Goal: Information Seeking & Learning: Compare options

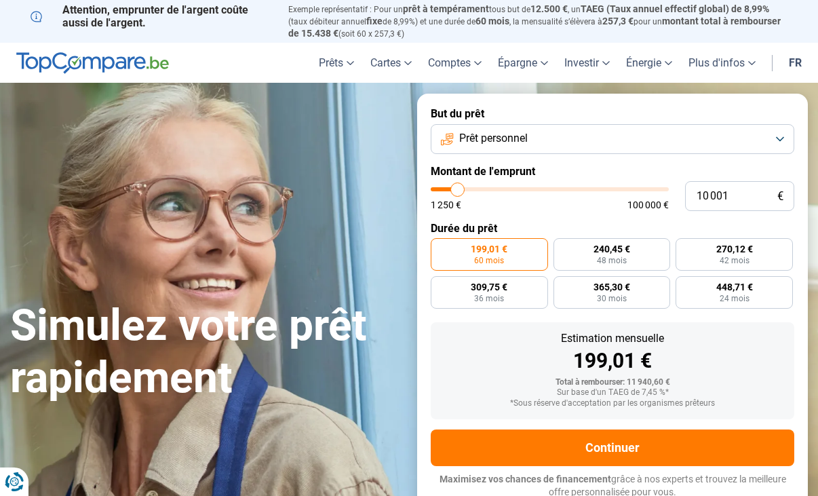
type input "11 250"
type input "11250"
type input "12 000"
type input "12000"
type input "12 500"
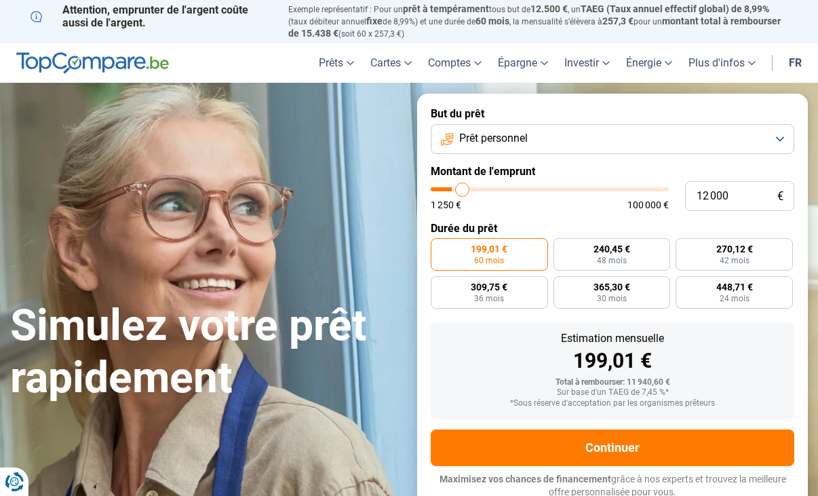
type input "12500"
type input "13 250"
type input "13250"
type input "13 500"
type input "13500"
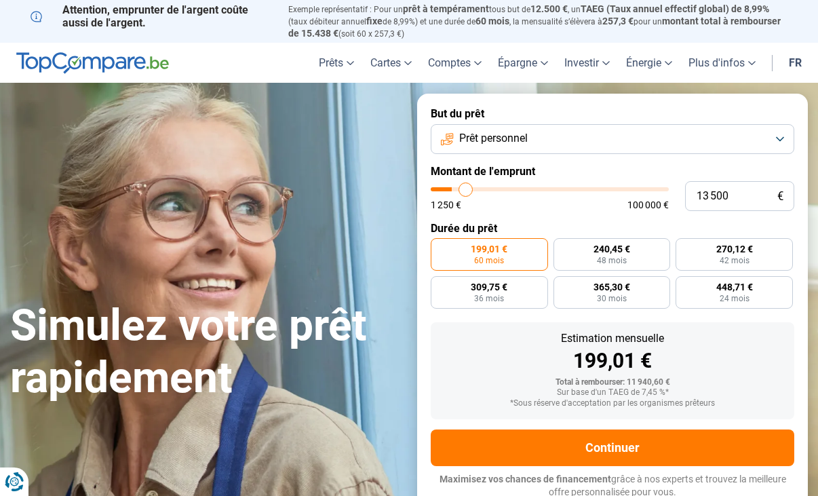
type input "13 750"
type input "13750"
type input "14 000"
type input "14000"
type input "14 250"
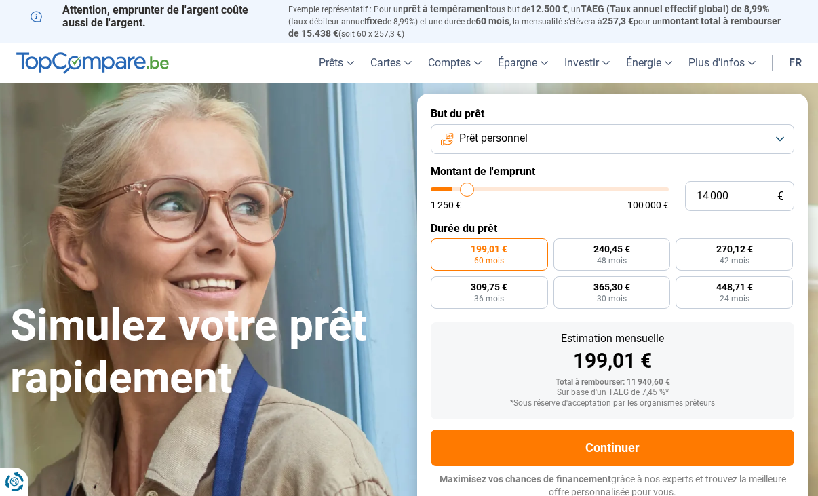
type input "14250"
type input "15 000"
type input "15000"
type input "15 500"
type input "15500"
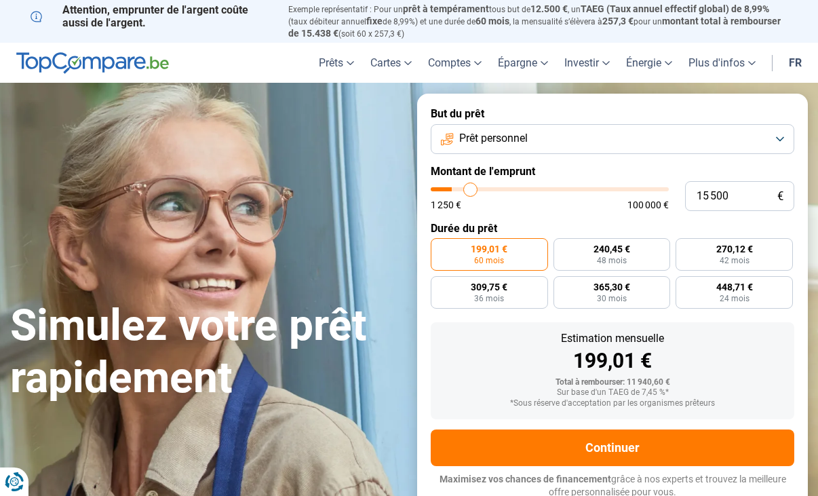
type input "16 500"
type input "16500"
type input "16 750"
type input "16750"
type input "17 250"
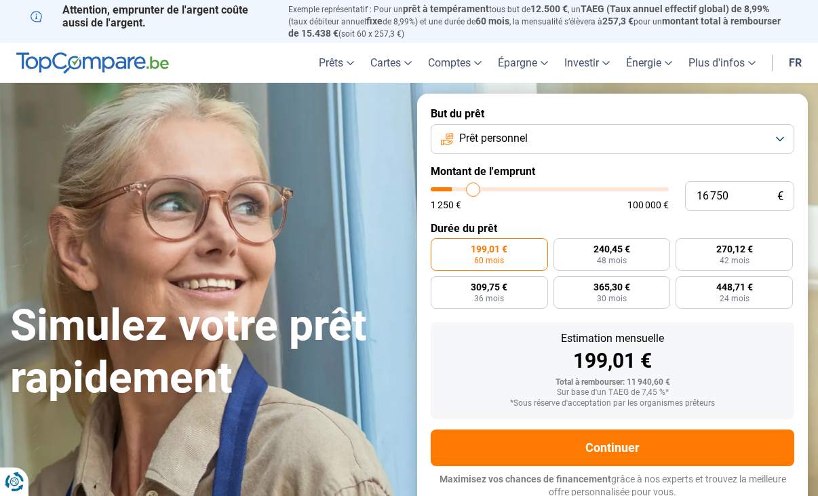
type input "17250"
type input "18 000"
type input "18000"
type input "18 250"
type input "18250"
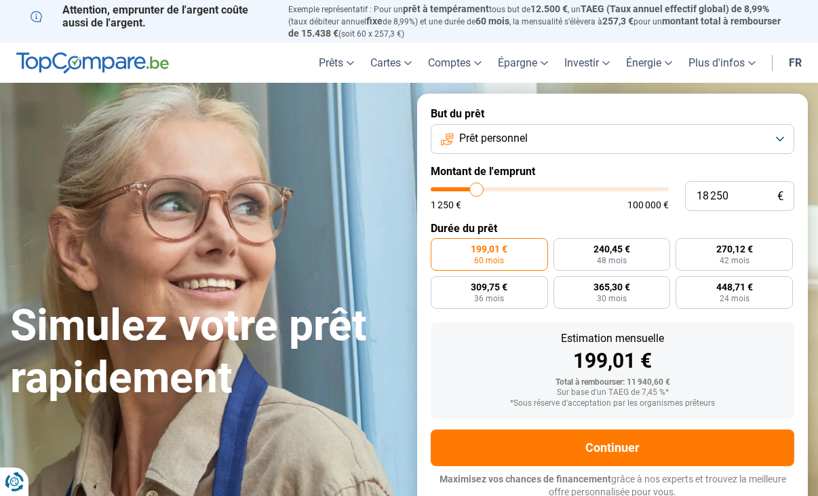
type input "18 500"
type input "18500"
type input "18 750"
type input "18750"
type input "19 250"
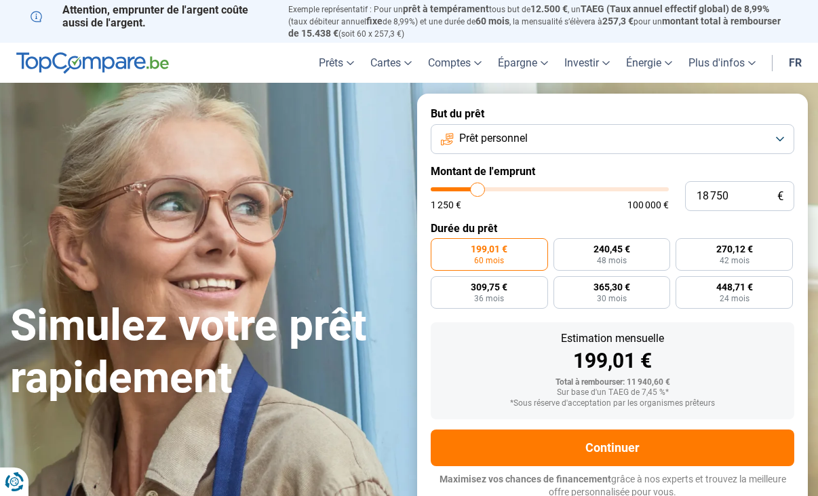
type input "19250"
type input "18 500"
type input "18500"
type input "18 250"
type input "18250"
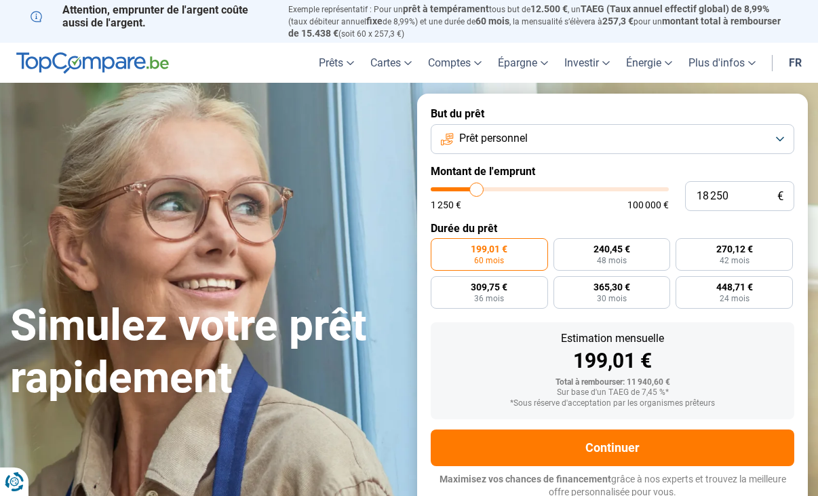
type input "18 000"
type input "18000"
type input "17 750"
type input "17750"
type input "17 250"
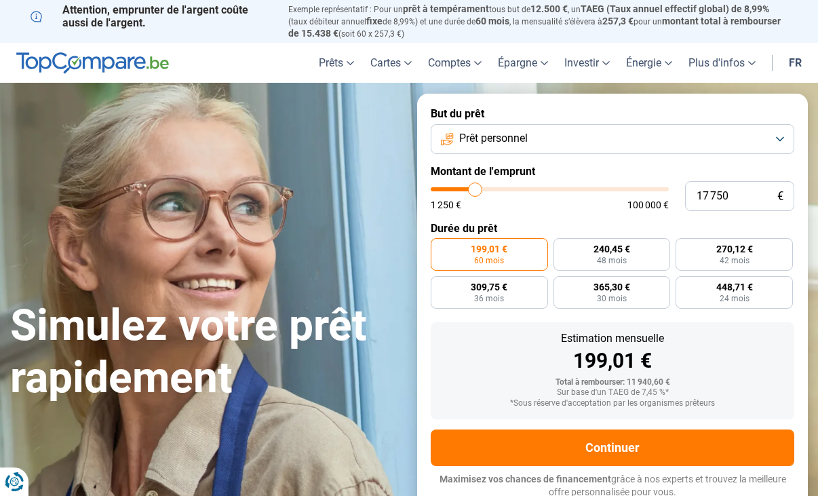
type input "17250"
type input "17 000"
type input "17000"
type input "16 750"
type input "16750"
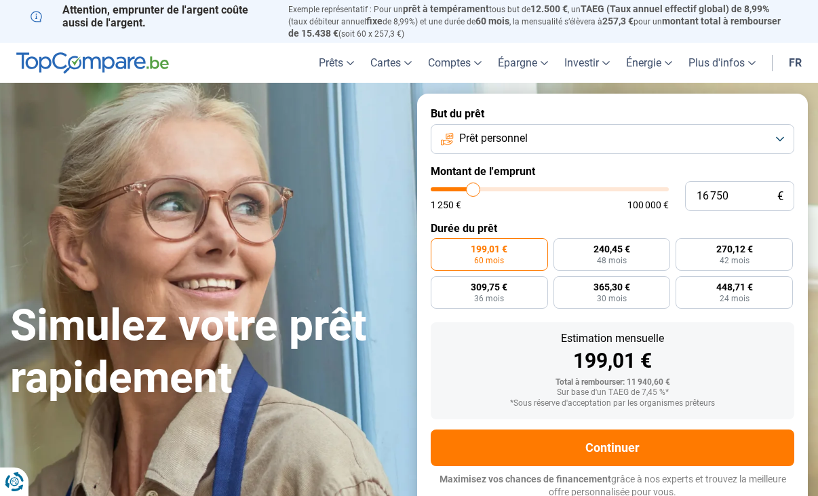
type input "16 500"
type input "16500"
type input "16 250"
type input "16250"
type input "15 750"
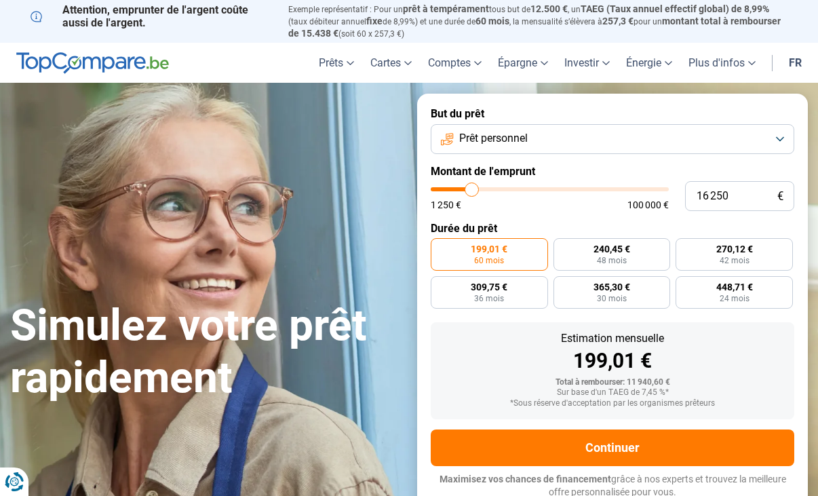
type input "15750"
type input "15 250"
type input "15250"
type input "15 000"
type input "15000"
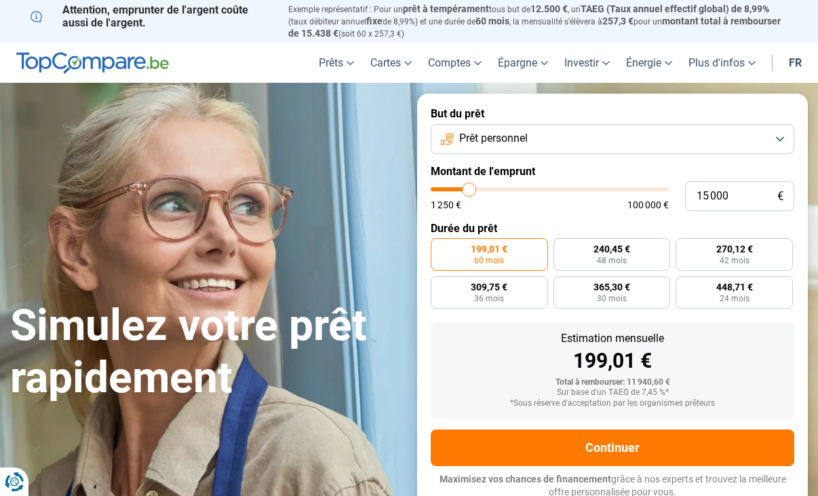
type input "14 750"
type input "14750"
type input "14 250"
type input "14250"
type input "14 750"
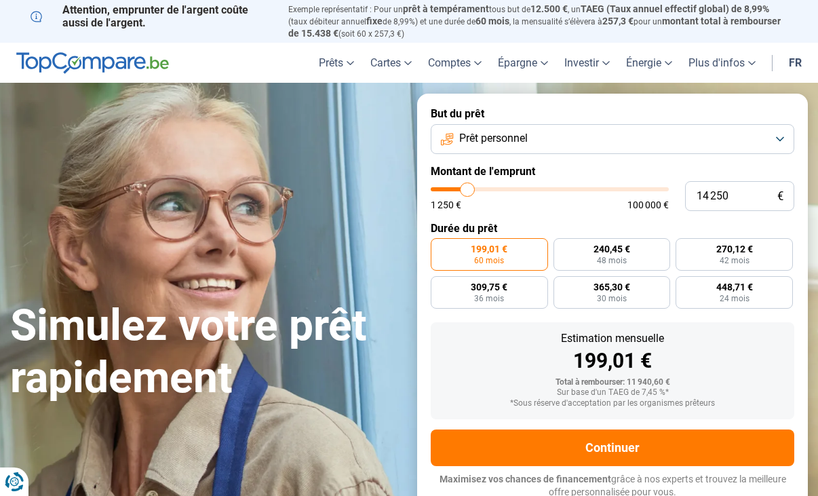
type input "14750"
type input "15 000"
type input "15000"
type input "15 250"
type input "15250"
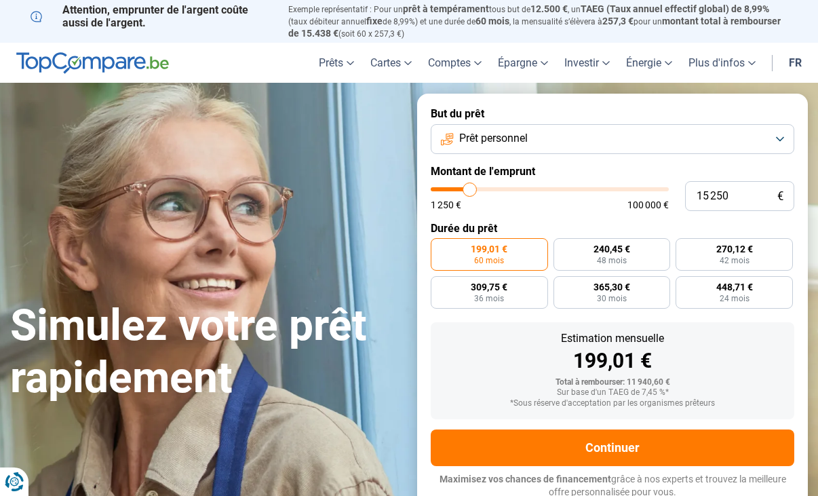
type input "15 000"
type input "15000"
type input "14 750"
type input "14750"
type input "14 000"
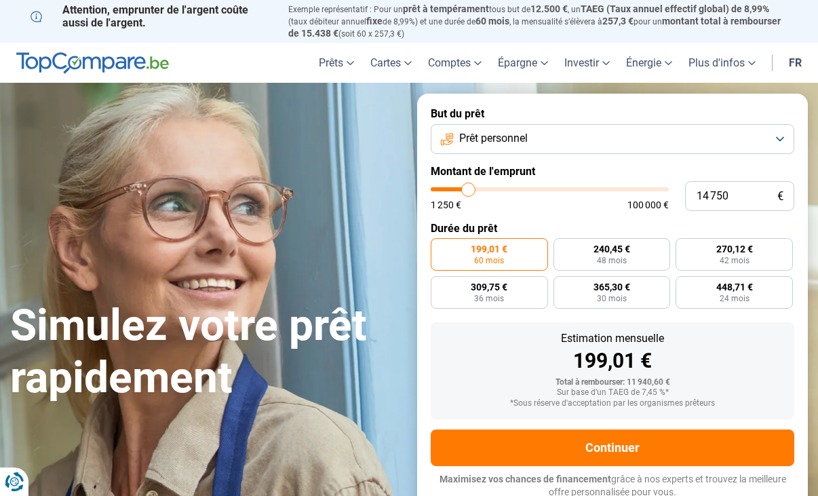
type input "14000"
type input "13 750"
type input "13750"
type input "13 500"
type input "13500"
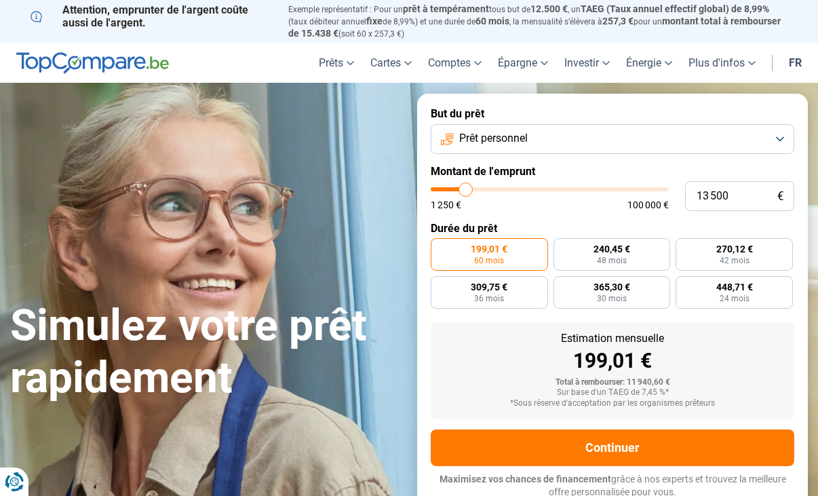
type input "13 250"
type input "13250"
type input "13 500"
type input "13500"
type input "13 750"
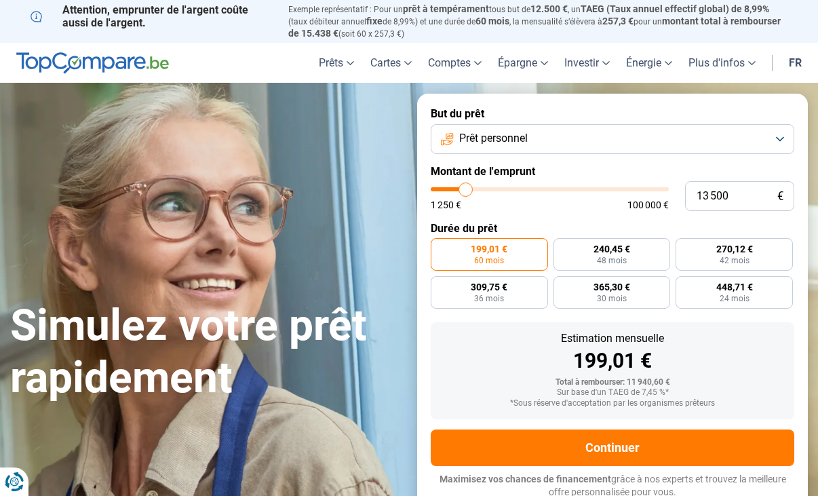
type input "13750"
type input "14 000"
type input "14000"
type input "14 250"
type input "14250"
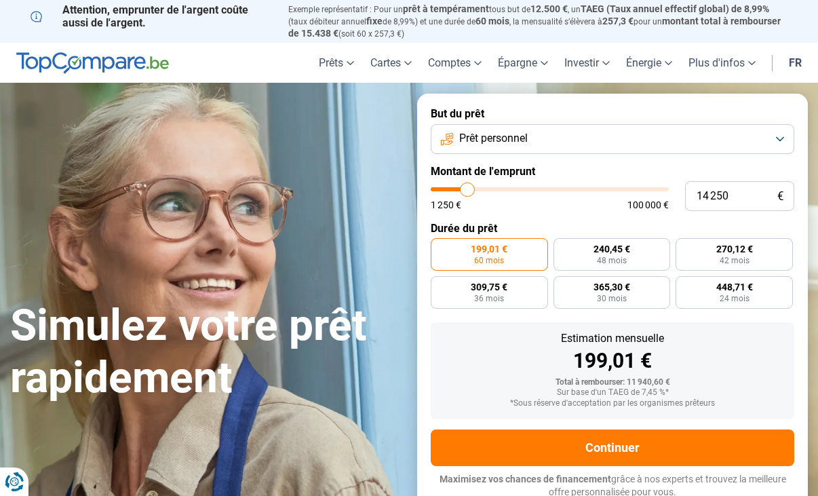
type input "14 750"
type input "14750"
type input "15 000"
drag, startPoint x: 459, startPoint y: 189, endPoint x: 469, endPoint y: 191, distance: 10.4
type input "15000"
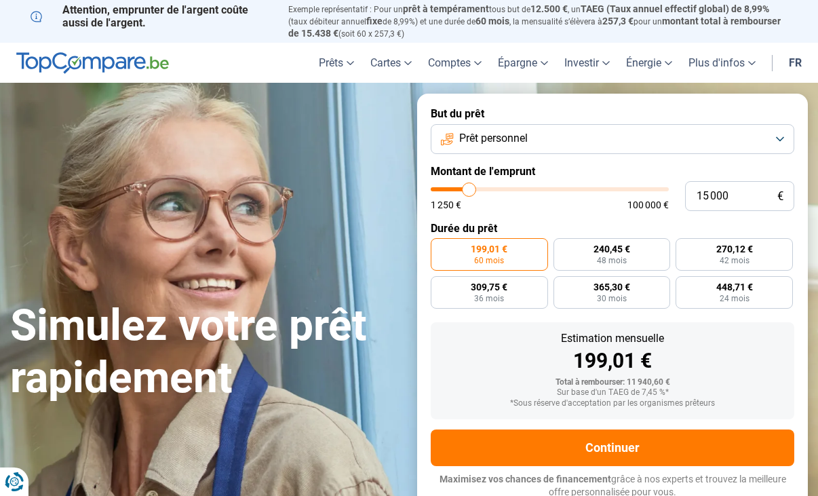
click at [469, 191] on input "range" at bounding box center [550, 189] width 238 height 4
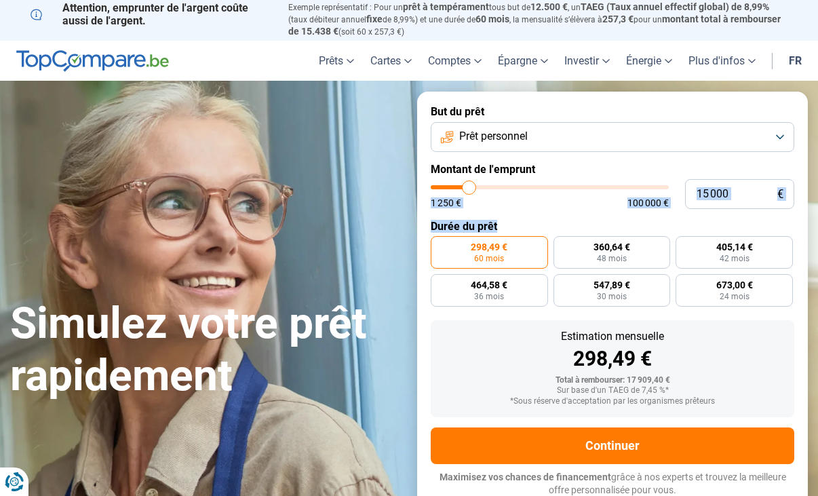
drag, startPoint x: 809, startPoint y: 172, endPoint x: 809, endPoint y: 208, distance: 36.6
click at [809, 208] on div "But du prêt Prêt personnel Montant de l'emprunt 15 000 € 1 250 € 100 000 € Duré…" at bounding box center [612, 301] width 407 height 419
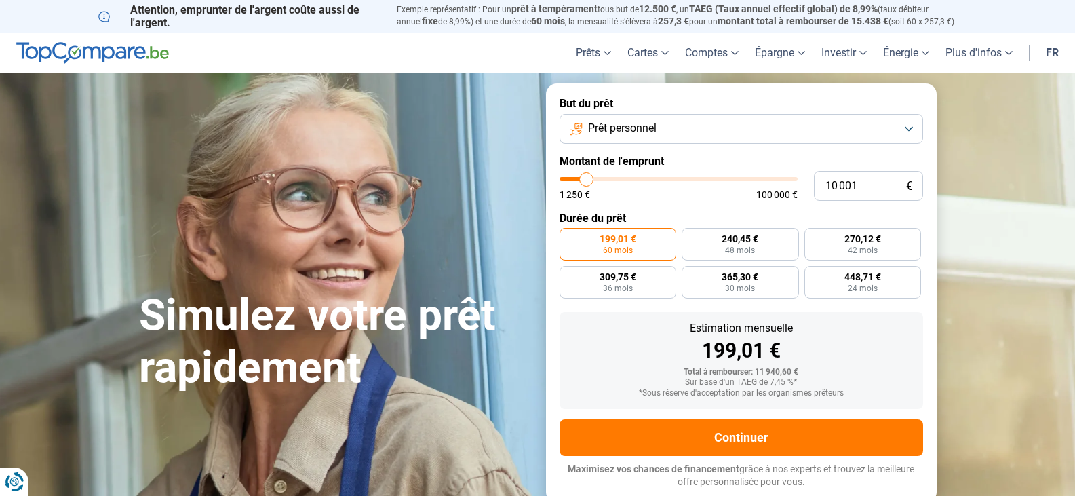
type input "8 500"
type input "8500"
type input "8 750"
type input "8750"
type input "9 000"
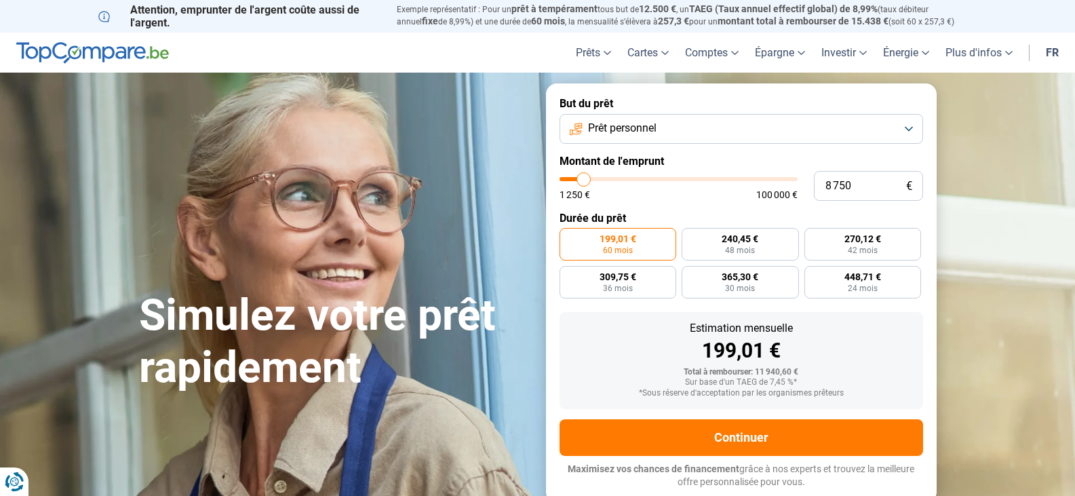
type input "9000"
type input "9 500"
type input "9500"
type input "9 750"
type input "9750"
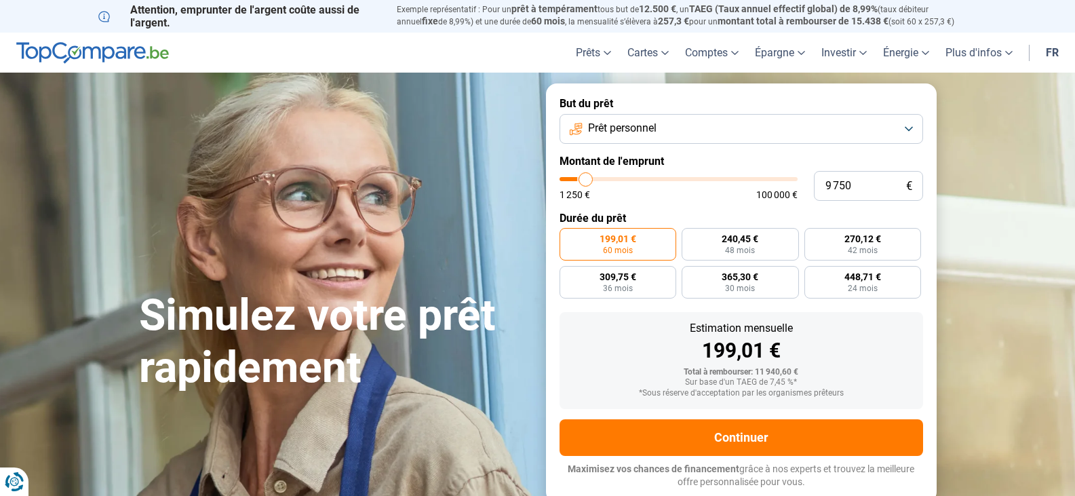
type input "10 000"
type input "10000"
type input "10 500"
type input "10500"
type input "11 000"
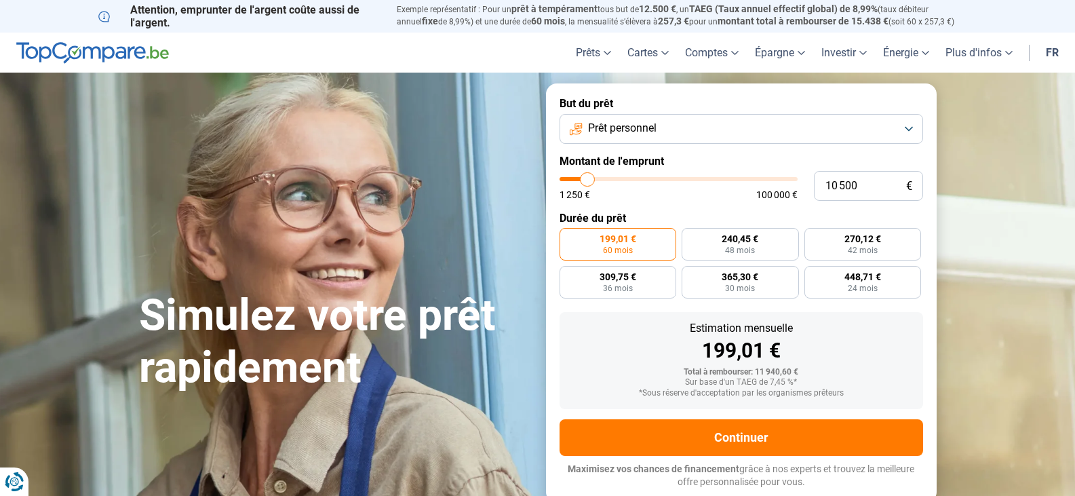
type input "11000"
type input "12 000"
type input "12000"
type input "12 500"
type input "12500"
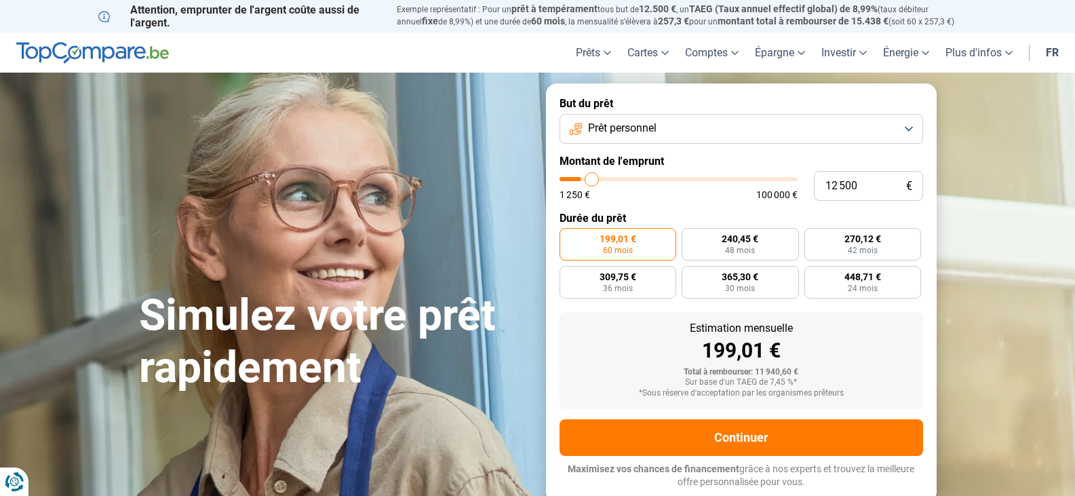
type input "13 000"
type input "13000"
type input "13 250"
type input "13250"
type input "13 500"
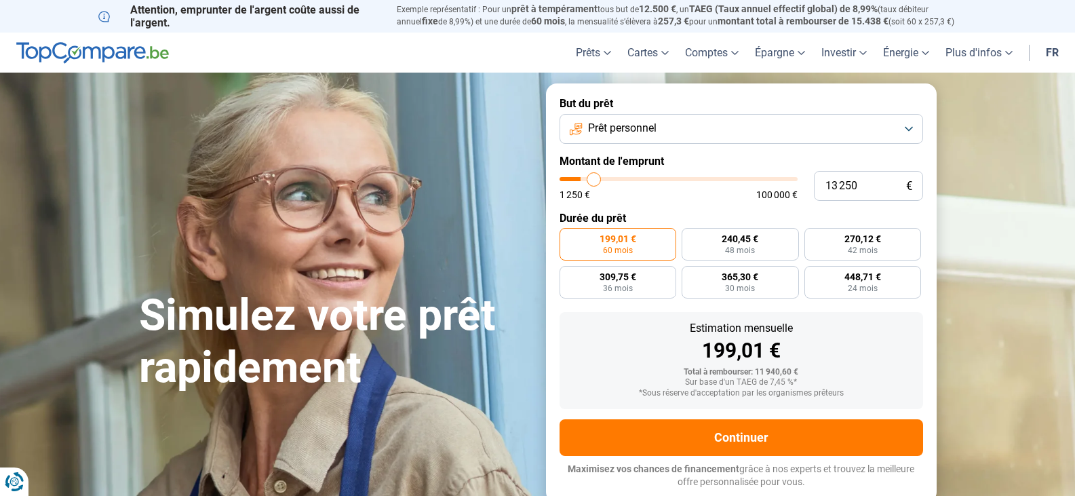
type input "13500"
type input "14 000"
type input "14000"
type input "14 250"
type input "14250"
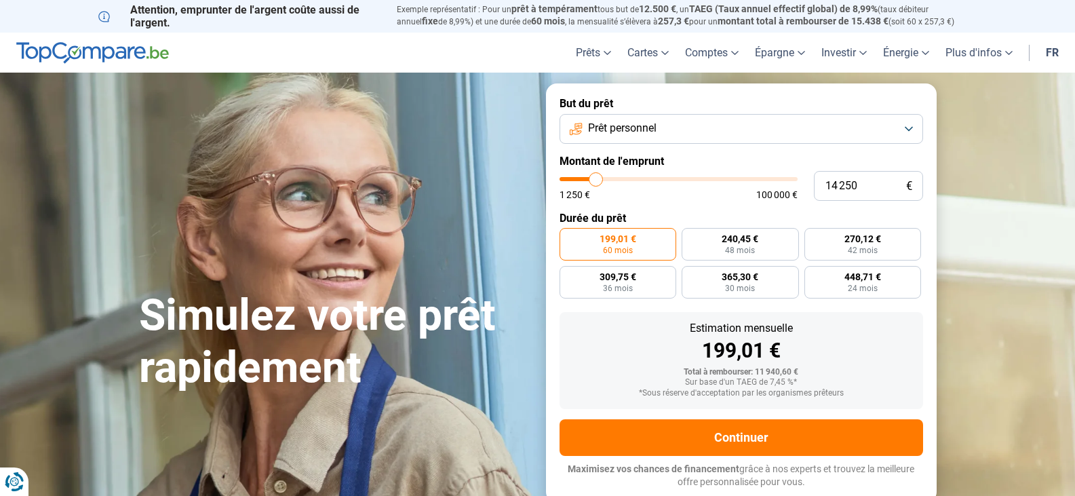
type input "14 500"
type input "14500"
type input "14 750"
type input "14750"
type input "15 000"
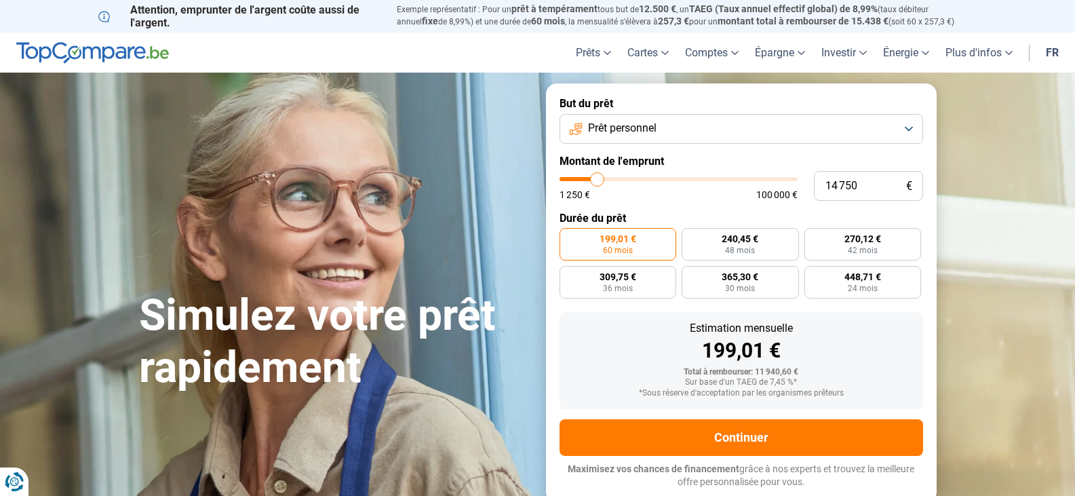
type input "15000"
type input "15 500"
type input "15500"
type input "15 750"
type input "15750"
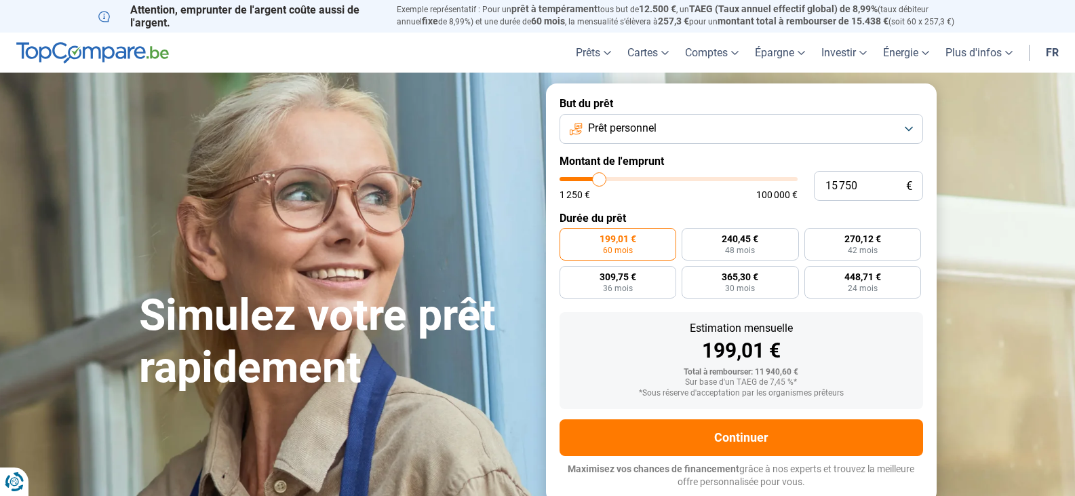
type input "16 000"
type input "16000"
type input "16 250"
type input "16250"
type input "15 500"
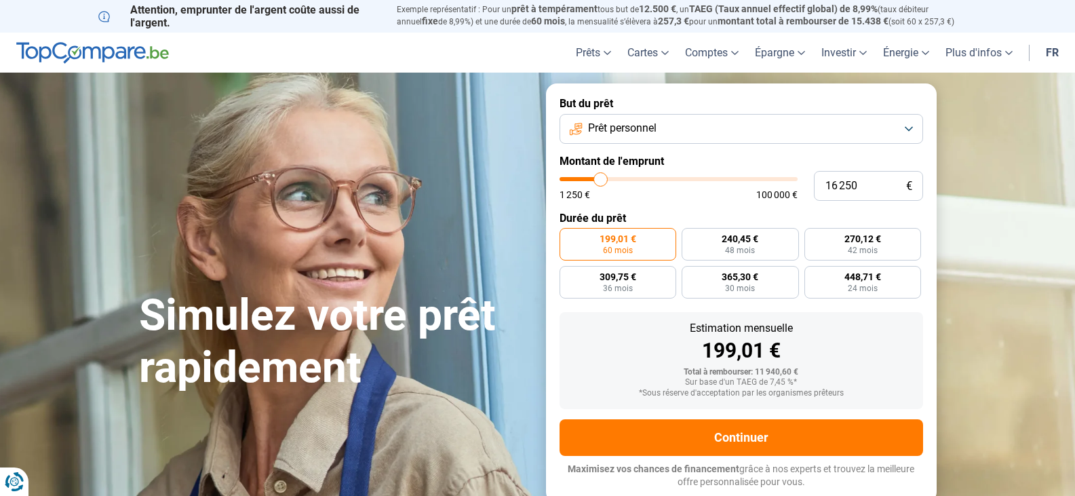
type input "15500"
type input "15 000"
type input "15000"
type input "14 750"
type input "14750"
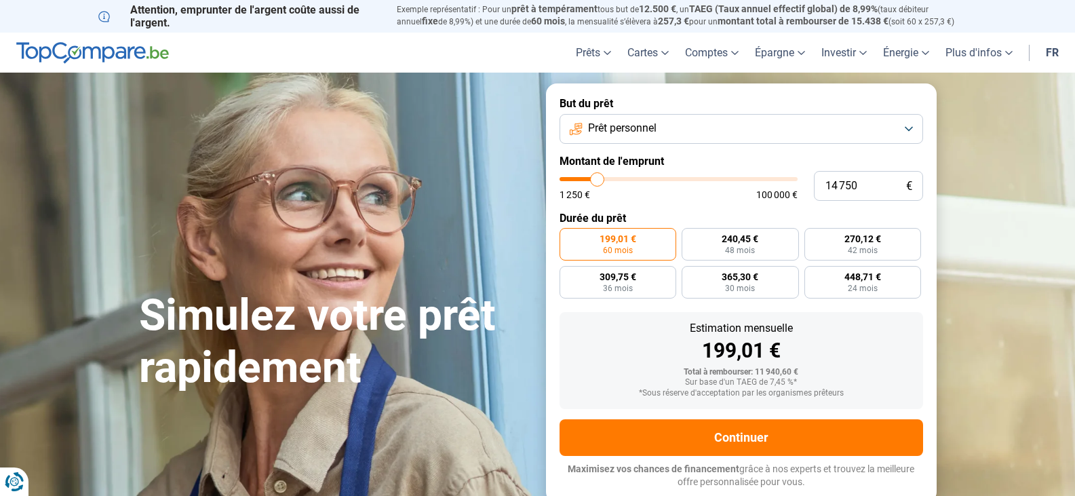
type input "14 500"
type input "14500"
type input "14 250"
type input "14250"
type input "14 000"
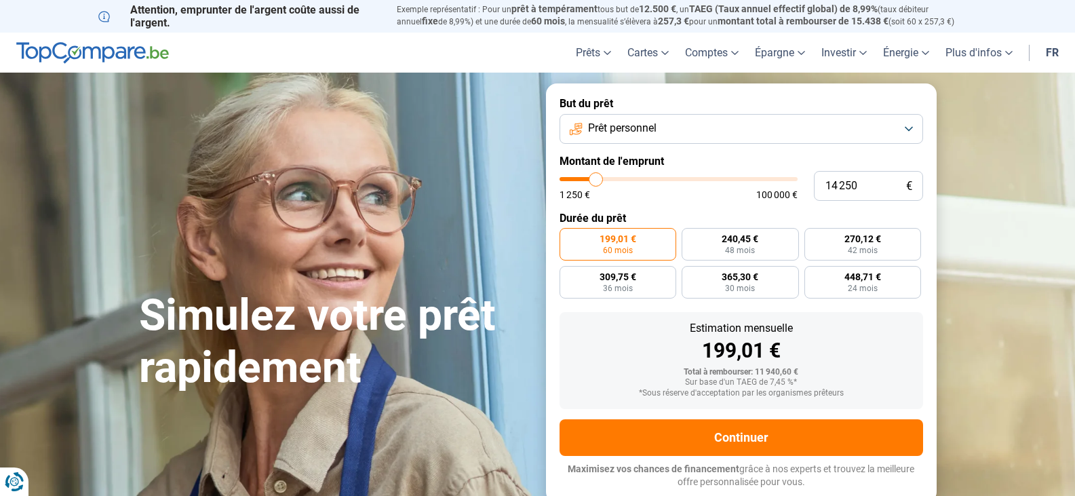
type input "14000"
type input "13 500"
drag, startPoint x: 583, startPoint y: 183, endPoint x: 595, endPoint y: 180, distance: 11.8
type input "13500"
click at [595, 180] on input "range" at bounding box center [679, 179] width 238 height 4
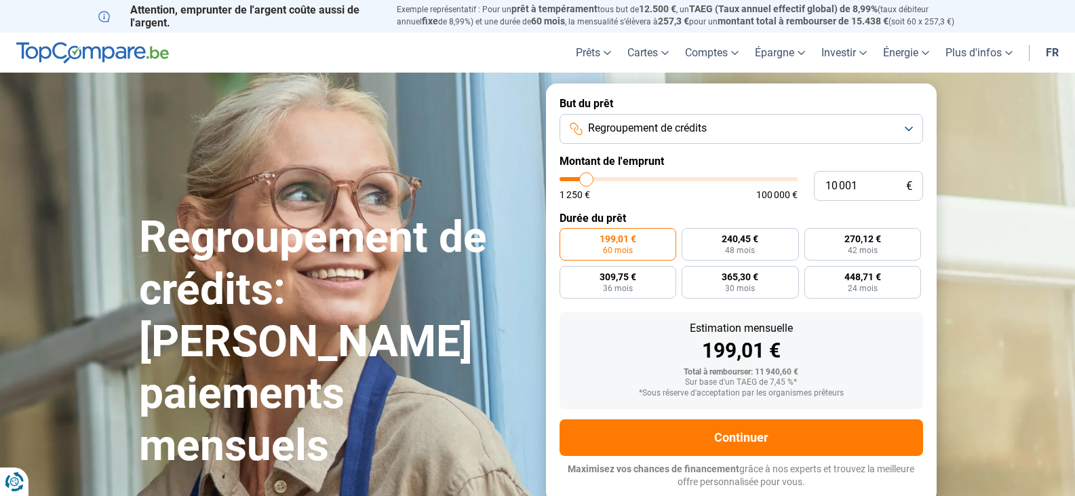
click at [590, 180] on input "range" at bounding box center [679, 179] width 238 height 4
type input "10000"
radio input "true"
type input "14 500"
type input "14500"
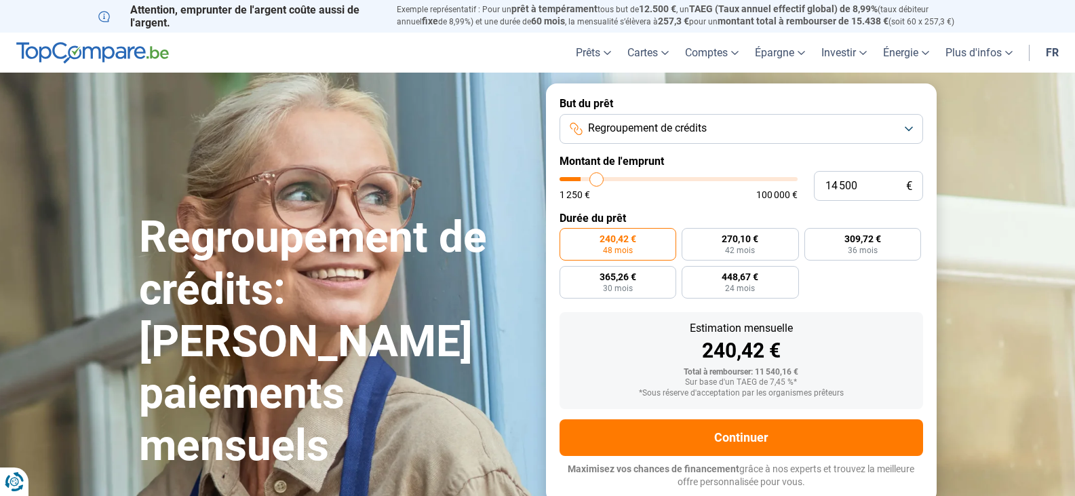
type input "16 000"
type input "16000"
type input "17 000"
type input "17000"
type input "17 250"
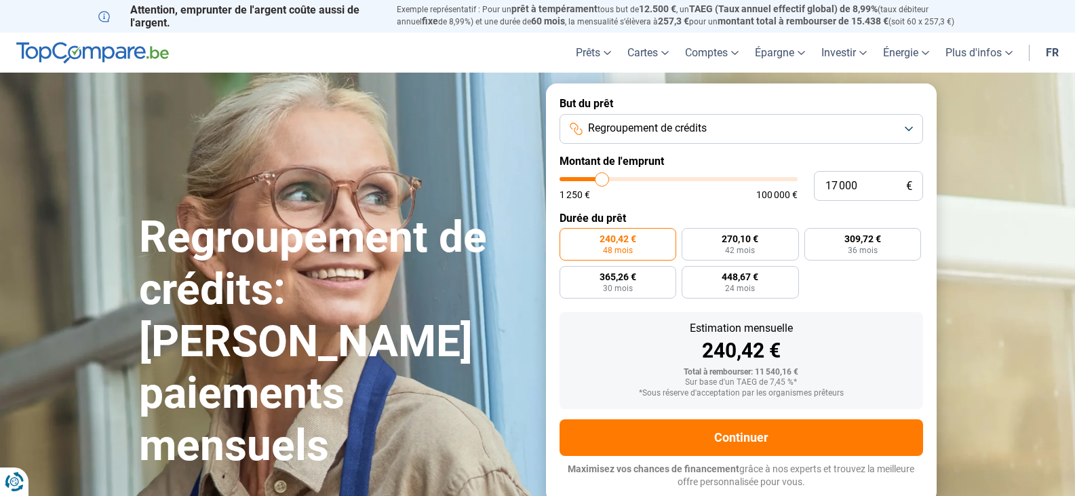
type input "17250"
type input "17 500"
type input "17500"
type input "17 750"
type input "17750"
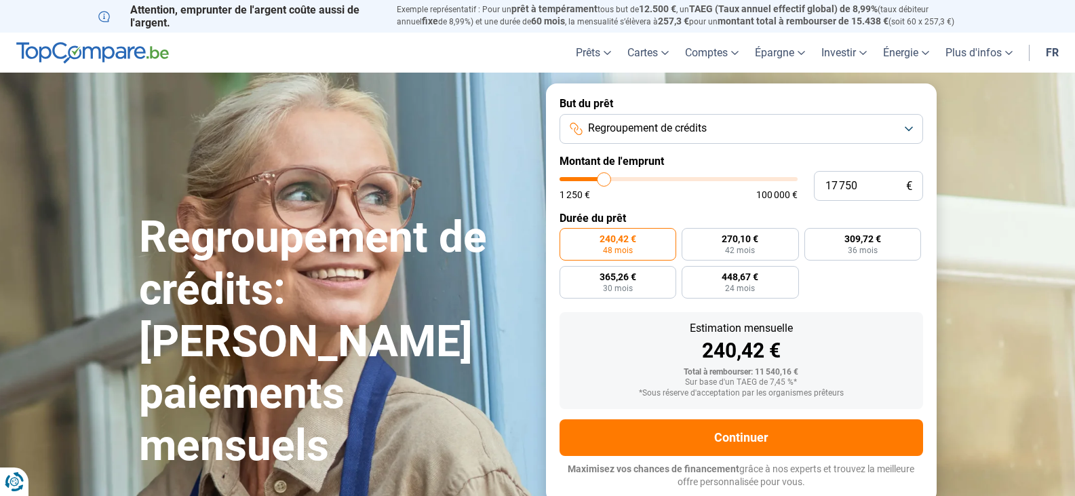
type input "17 500"
type input "17500"
type input "16 250"
type input "16250"
type input "14 500"
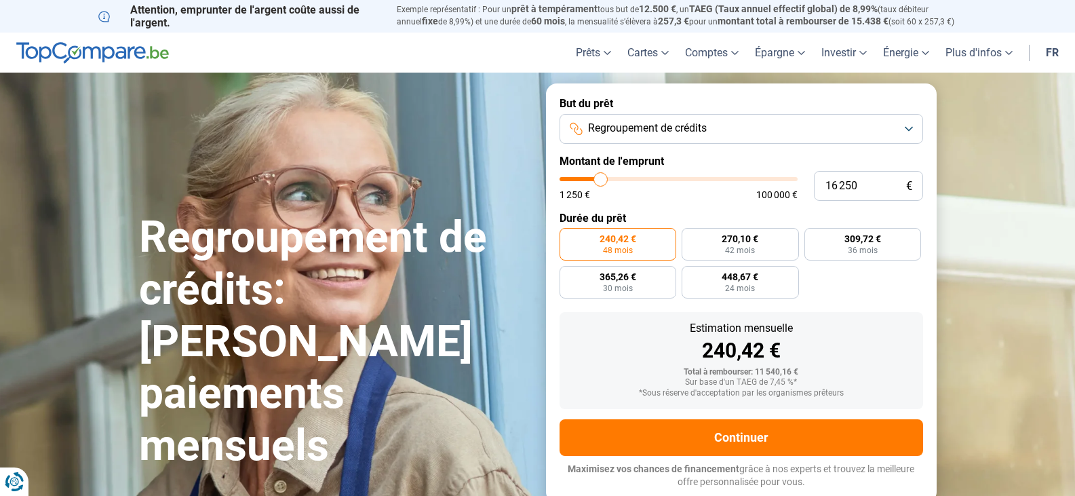
type input "14500"
type input "13 250"
type input "13250"
type input "12 500"
type input "12500"
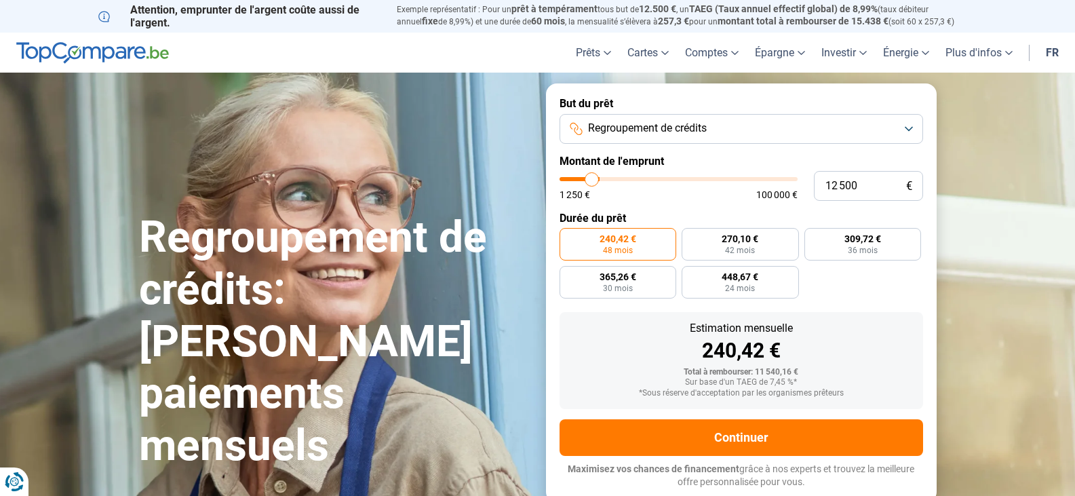
type input "11 750"
type input "11750"
type input "11 500"
type input "11500"
type input "11 250"
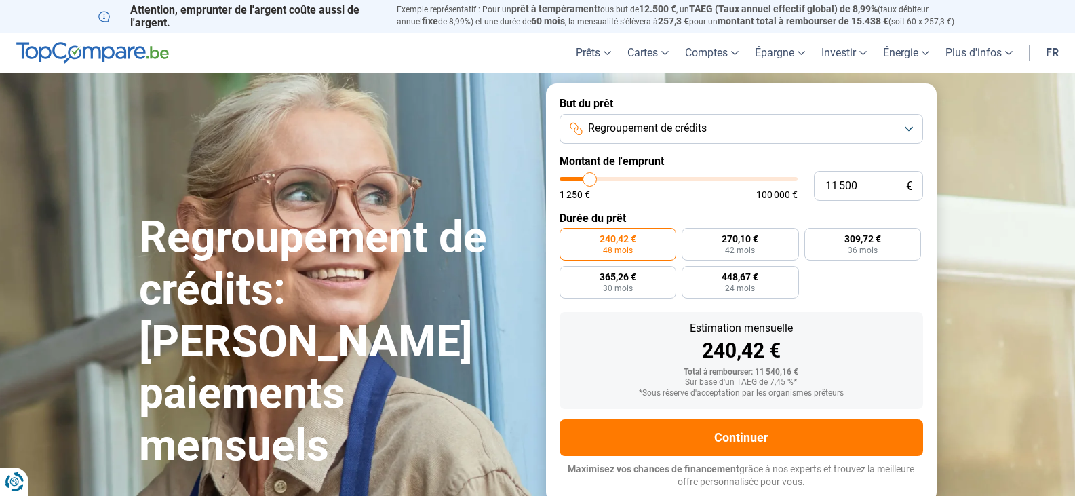
type input "11250"
type input "11 000"
type input "11000"
type input "10 500"
type input "10500"
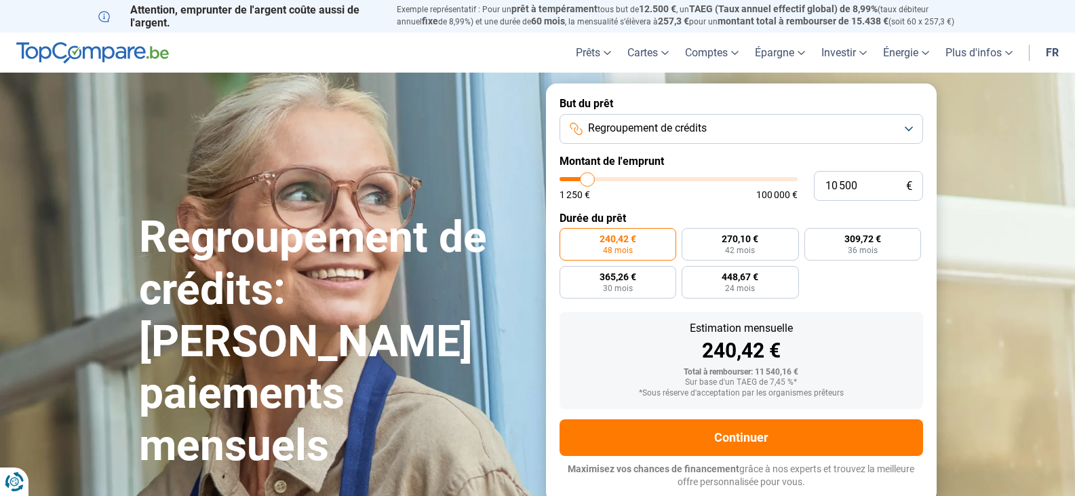
type input "10 250"
type input "10250"
type input "10 000"
type input "10000"
type input "9 750"
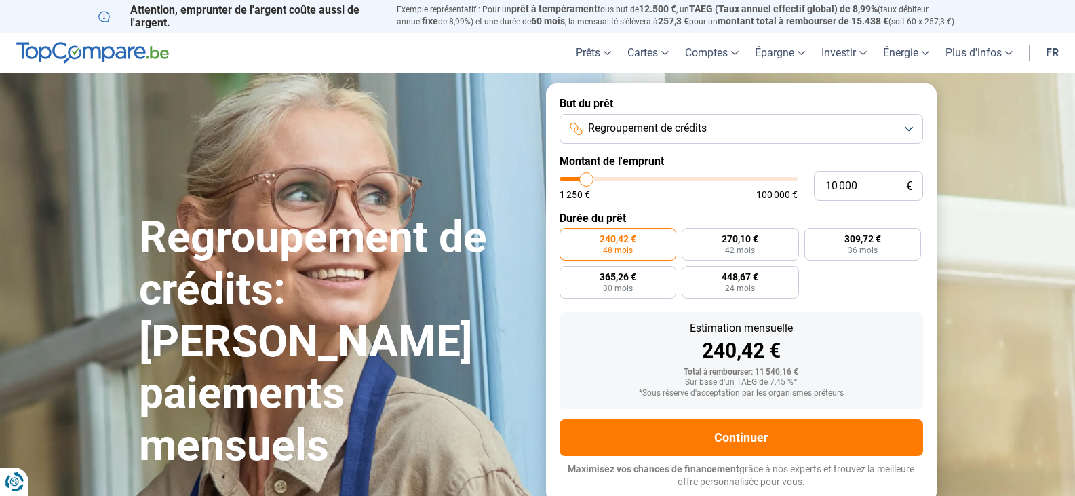
type input "9750"
type input "9 500"
type input "9500"
type input "9 750"
type input "9750"
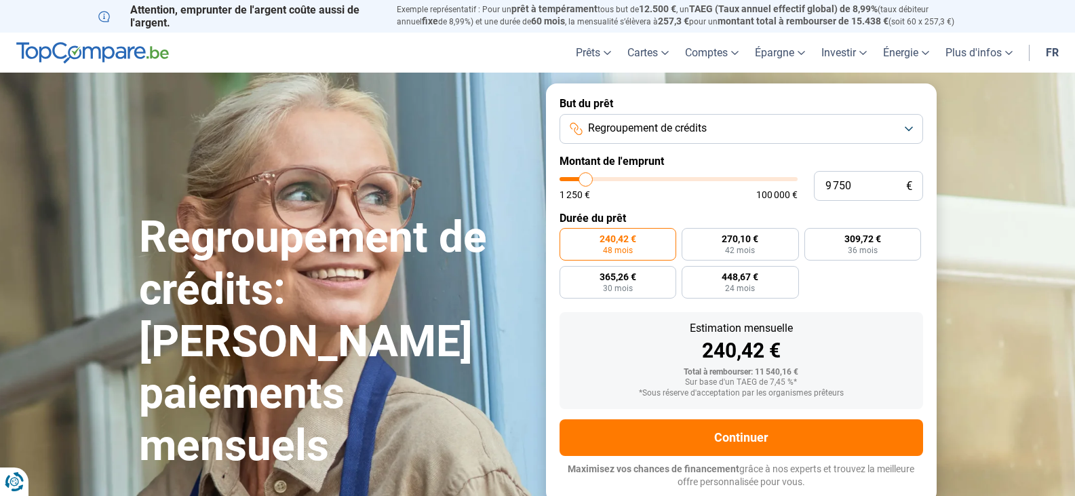
type input "10 000"
type input "10000"
type input "10 250"
type input "10250"
type input "10 500"
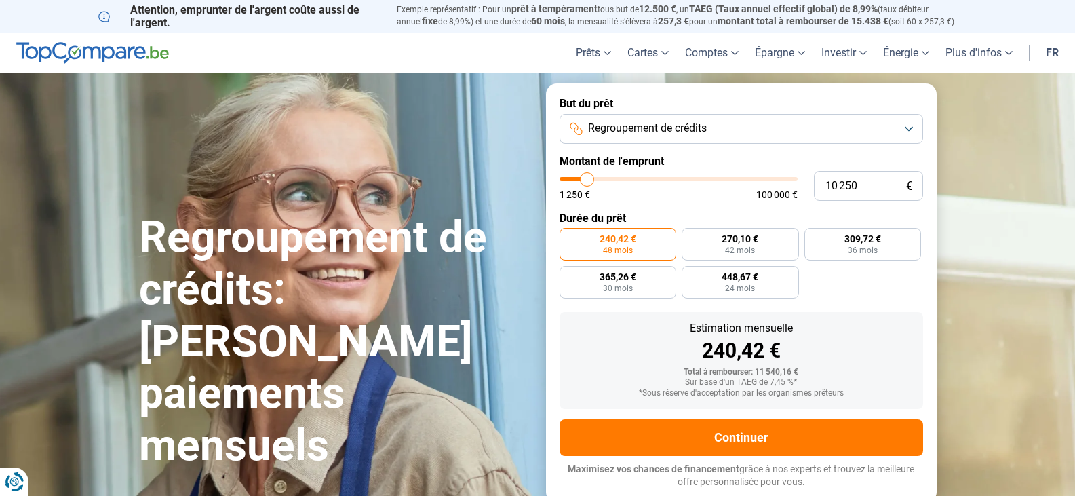
type input "10500"
type input "11 000"
type input "11000"
type input "11 250"
type input "11250"
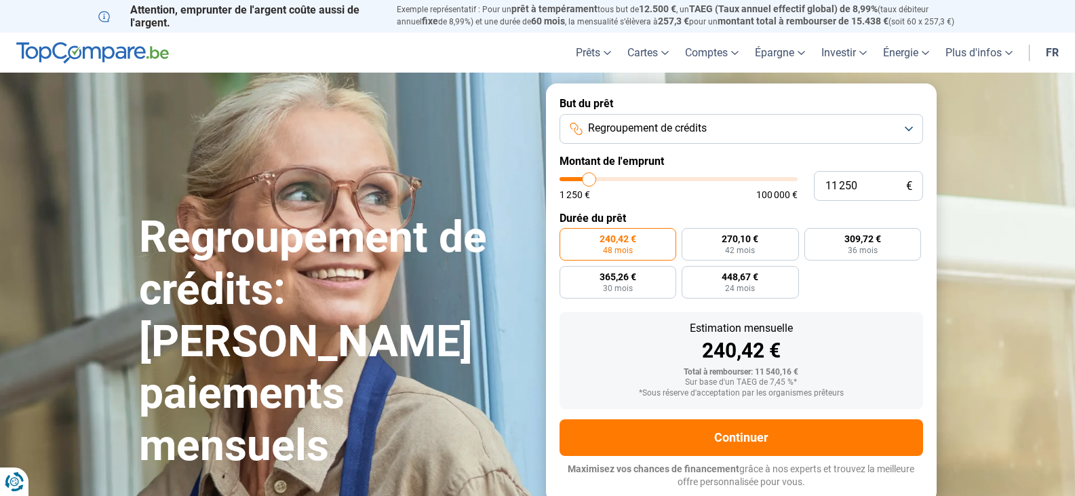
type input "11 500"
type input "11500"
type input "11 750"
type input "11750"
type input "12 000"
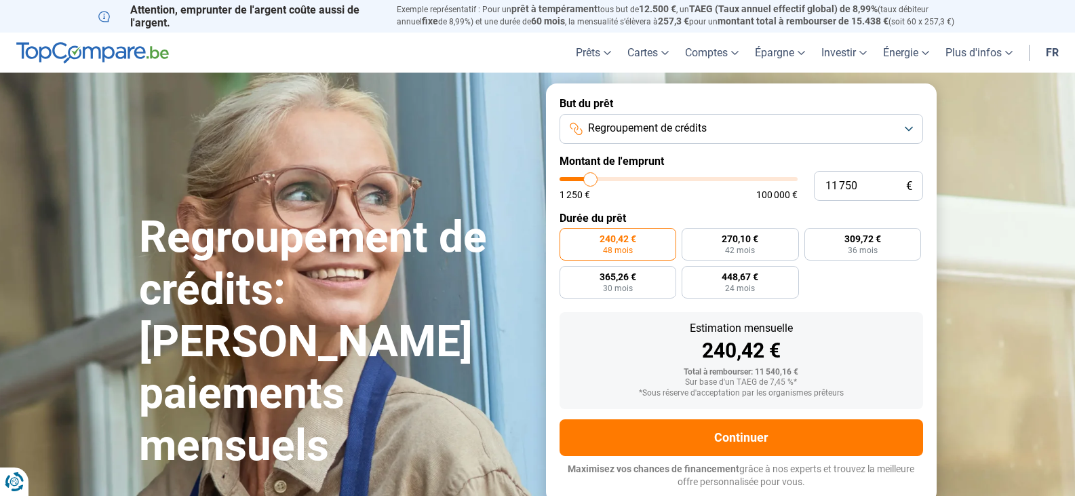
type input "12000"
type input "12 500"
type input "12500"
type input "12 750"
type input "12750"
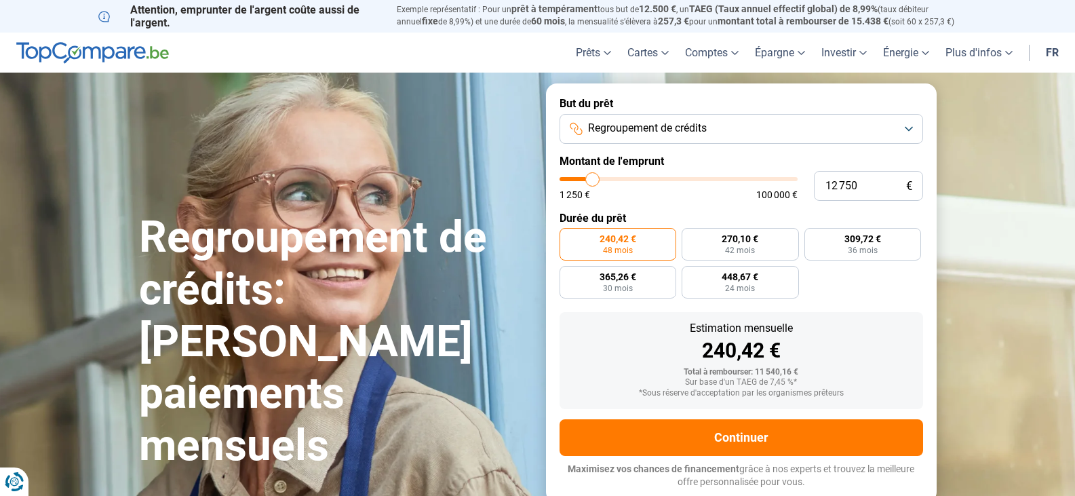
type input "13 000"
type input "13000"
type input "13 250"
type input "13250"
type input "13 500"
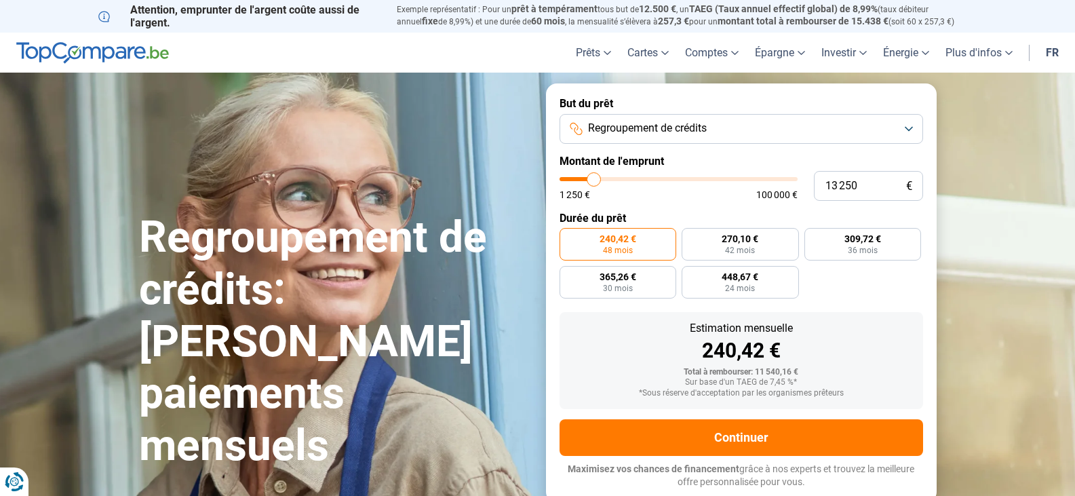
type input "13500"
type input "14 000"
type input "14000"
type input "14 250"
type input "14250"
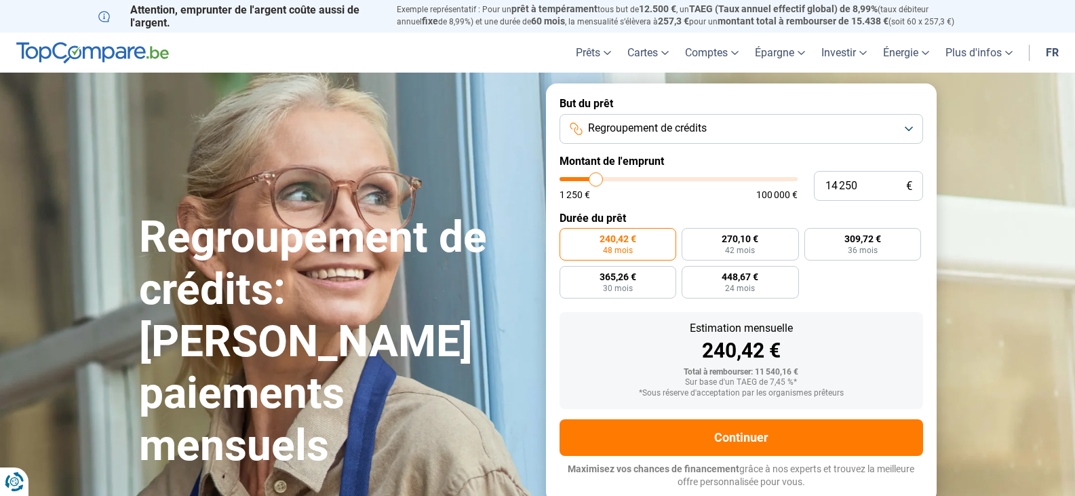
type input "14 500"
type input "14500"
type input "14 750"
type input "14750"
type input "15 000"
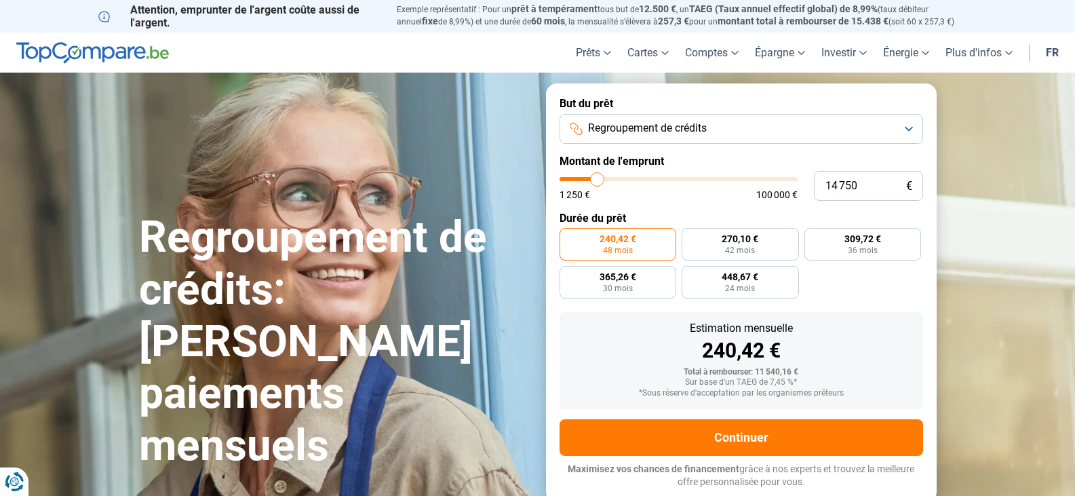
type input "15000"
type input "15 500"
type input "15500"
type input "15 000"
type input "15000"
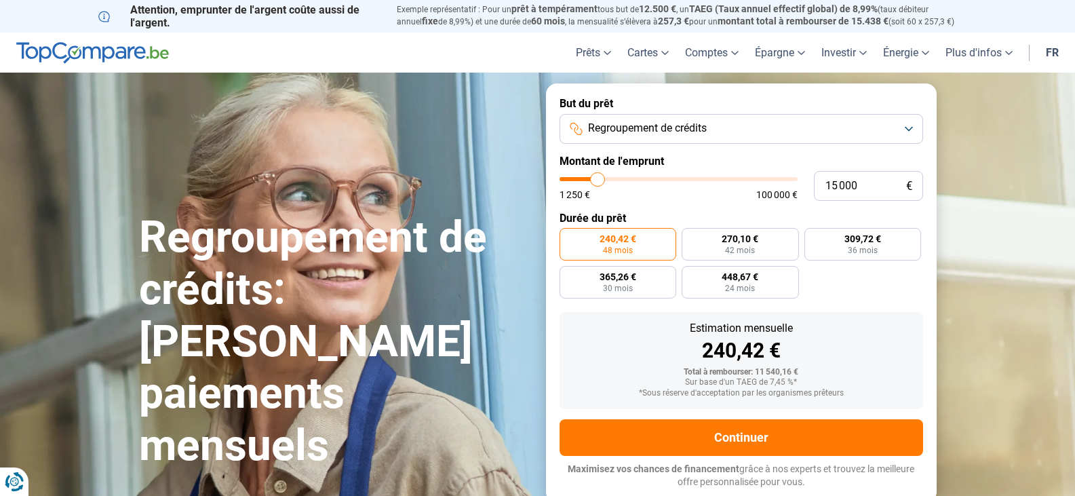
type input "13 500"
type input "13500"
type input "13 000"
type input "13000"
type input "12 500"
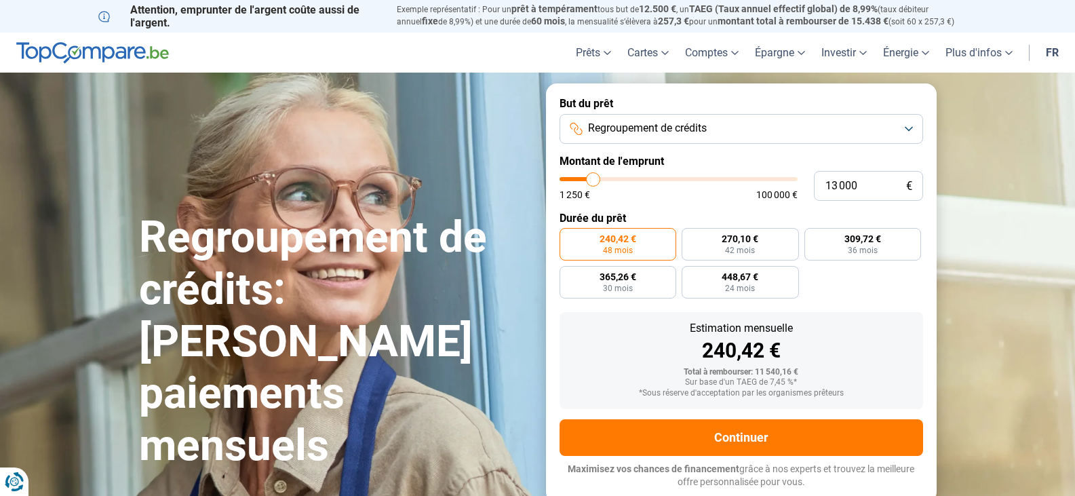
type input "12500"
type input "12 000"
type input "12000"
type input "12 500"
type input "12500"
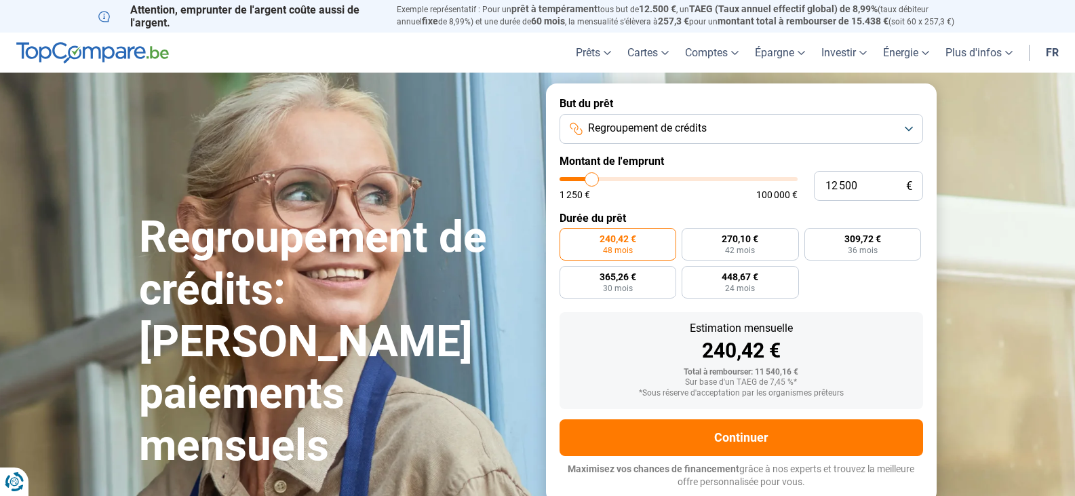
type input "12 750"
type input "12750"
type input "13 000"
type input "13000"
type input "13 250"
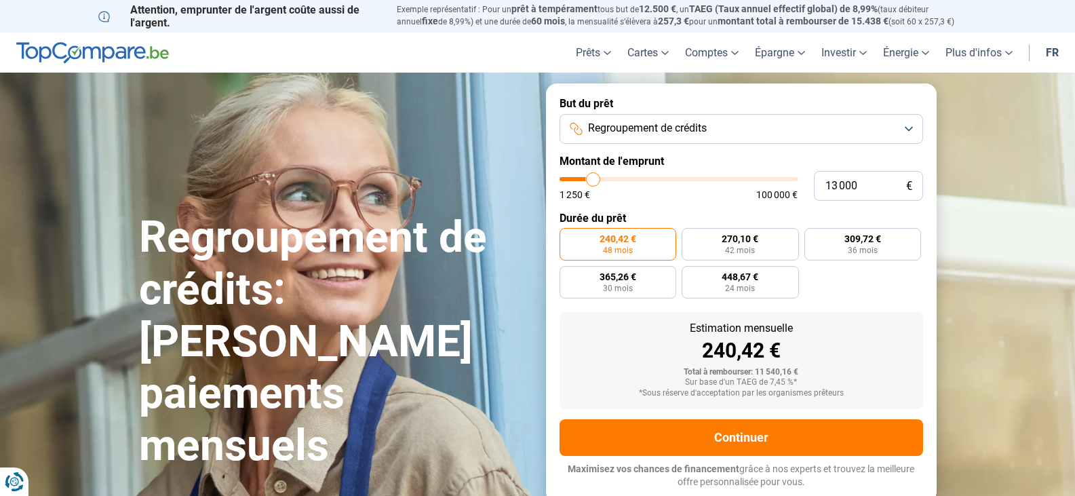
type input "13250"
type input "13 500"
type input "13500"
type input "14 000"
type input "14000"
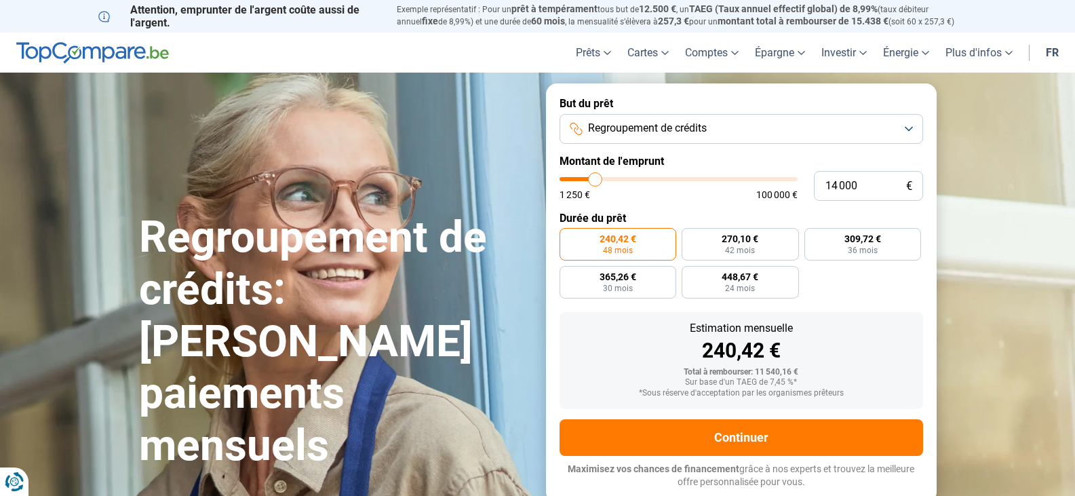
type input "14 250"
type input "14250"
type input "14 500"
type input "14500"
type input "14 750"
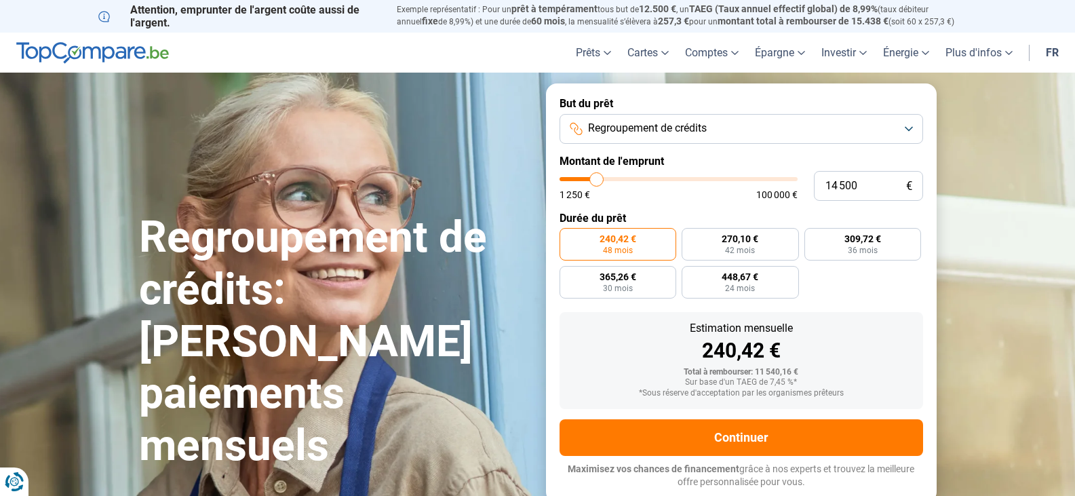
type input "14750"
type input "15 000"
drag, startPoint x: 582, startPoint y: 180, endPoint x: 598, endPoint y: 182, distance: 16.4
type input "15000"
click at [598, 181] on input "range" at bounding box center [679, 179] width 238 height 4
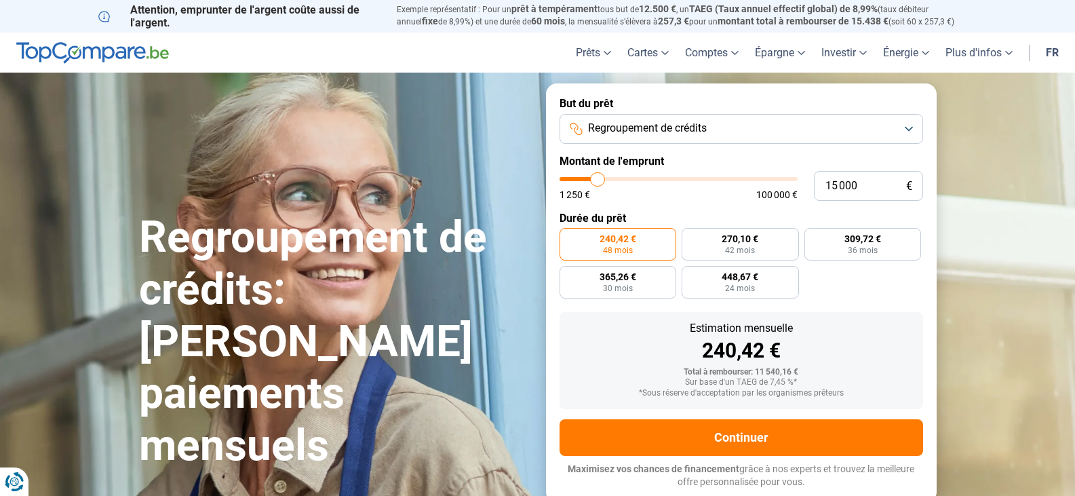
radio input "false"
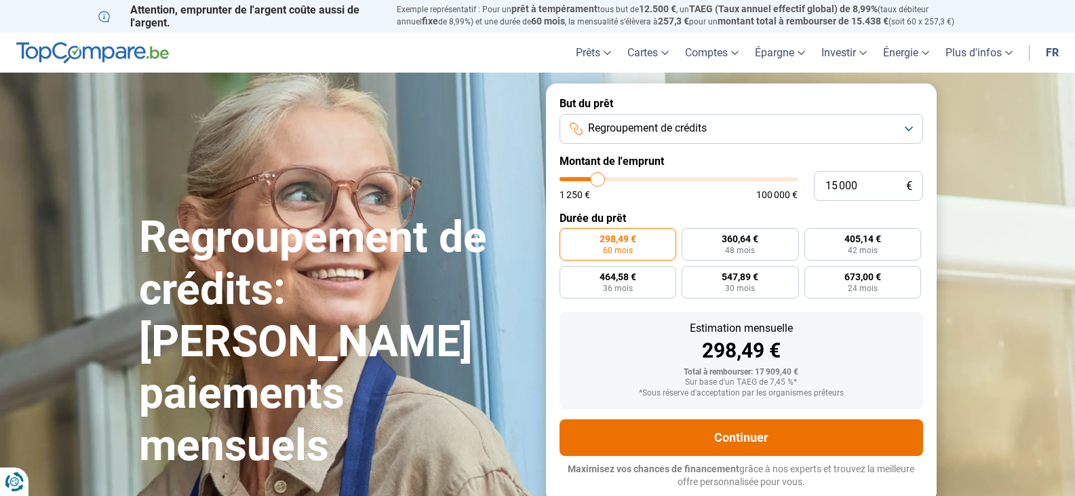
click at [693, 437] on button "Continuer" at bounding box center [742, 437] width 364 height 37
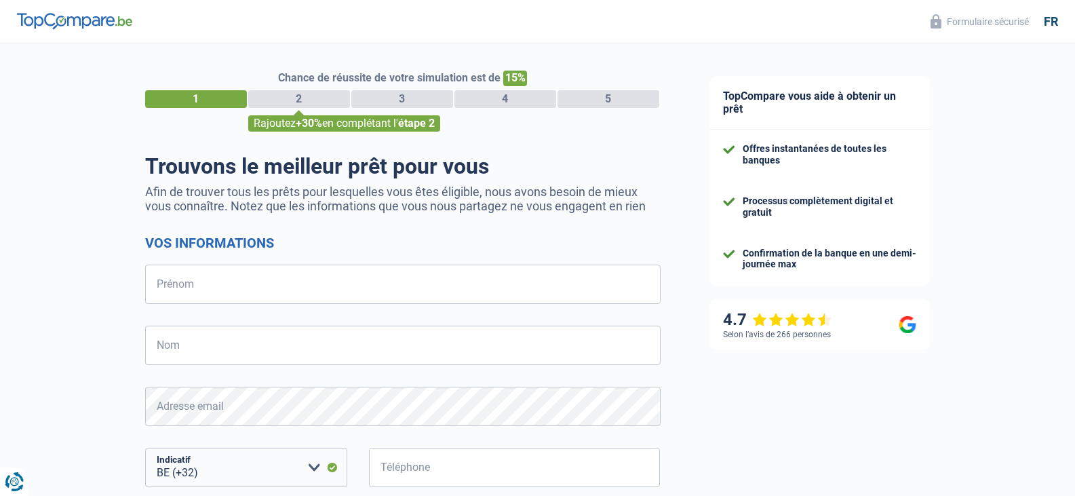
select select "32"
drag, startPoint x: 1075, startPoint y: 109, endPoint x: 1074, endPoint y: 189, distance: 80.1
click at [1074, 189] on div "TopCompare vous aide à obtenir un prêt Offres instantanées de toutes les banque…" at bounding box center [880, 390] width 391 height 694
click at [972, 207] on div "TopCompare vous aide à obtenir un prêt Offres instantanées de toutes les banque…" at bounding box center [880, 390] width 391 height 694
click at [288, 113] on div "Chance de réussite de votre simulation est de 15% 1 2 3 4 5 Rajoutez +30% en co…" at bounding box center [403, 101] width 516 height 61
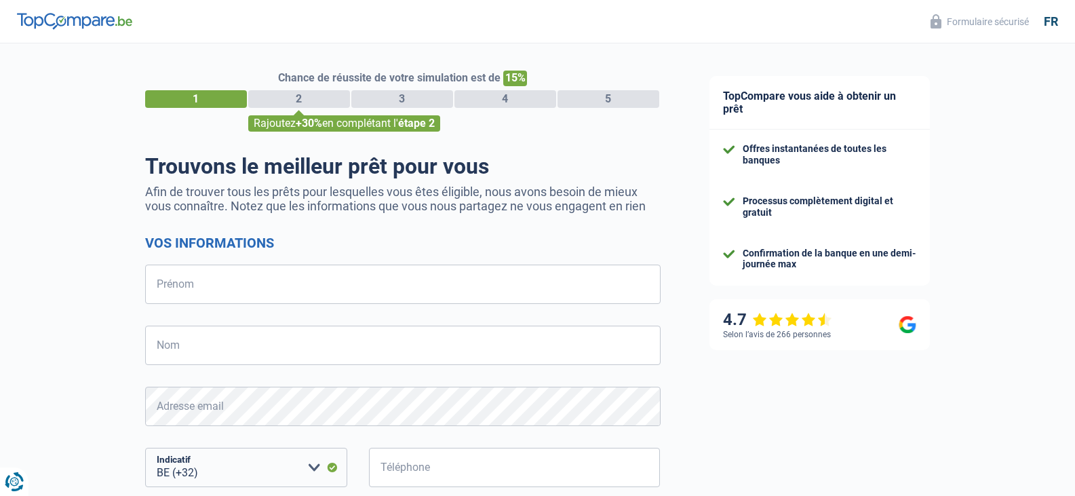
click at [297, 89] on div "Chance de réussite de votre simulation est de 15% 1 2 3 4 5 Rajoutez +30% en co…" at bounding box center [403, 101] width 516 height 61
